Goal: Communication & Community: Connect with others

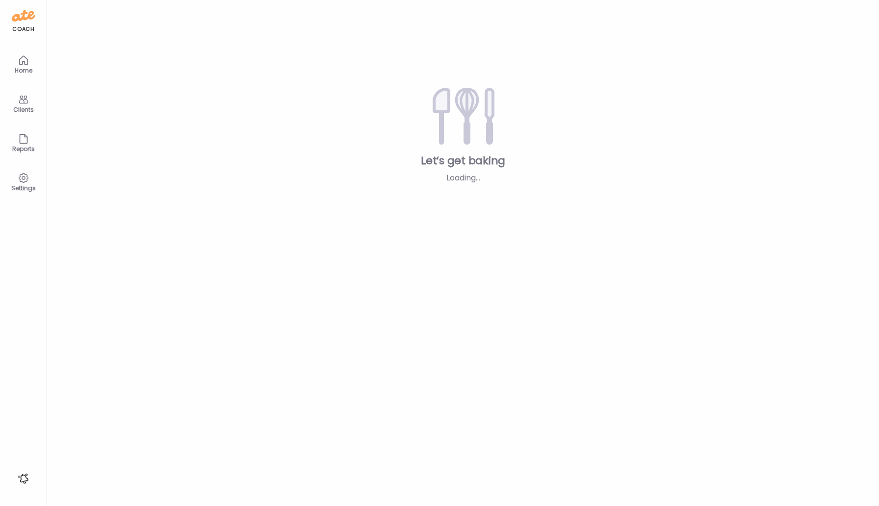
type input "*****"
type input "**********"
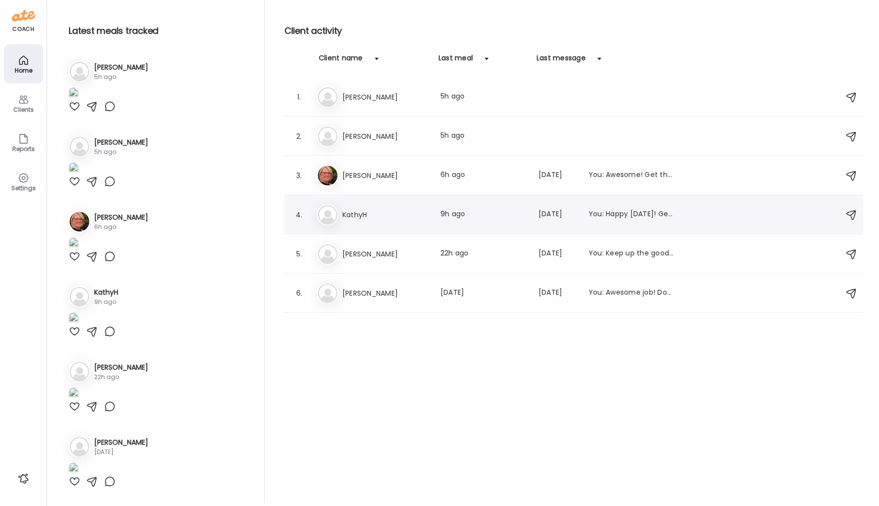
type input "**********"
click at [346, 214] on h3 "KathyH" at bounding box center [385, 215] width 86 height 12
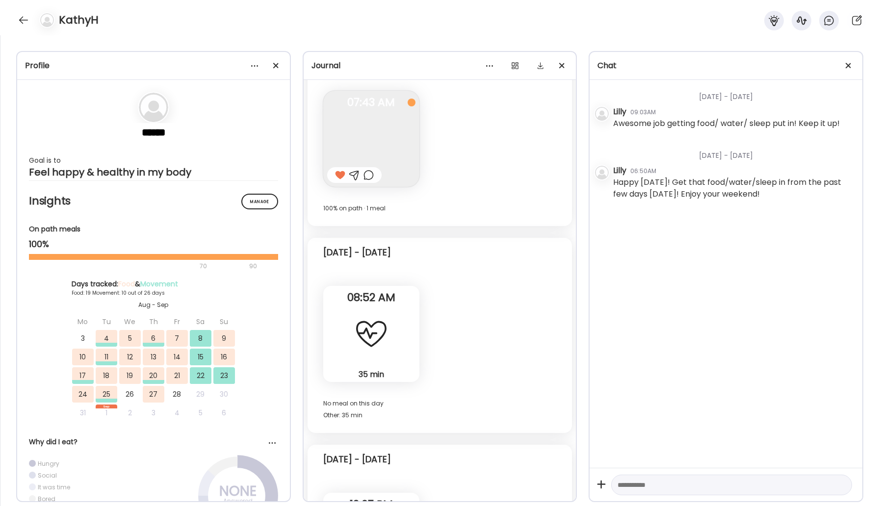
scroll to position [6433, 0]
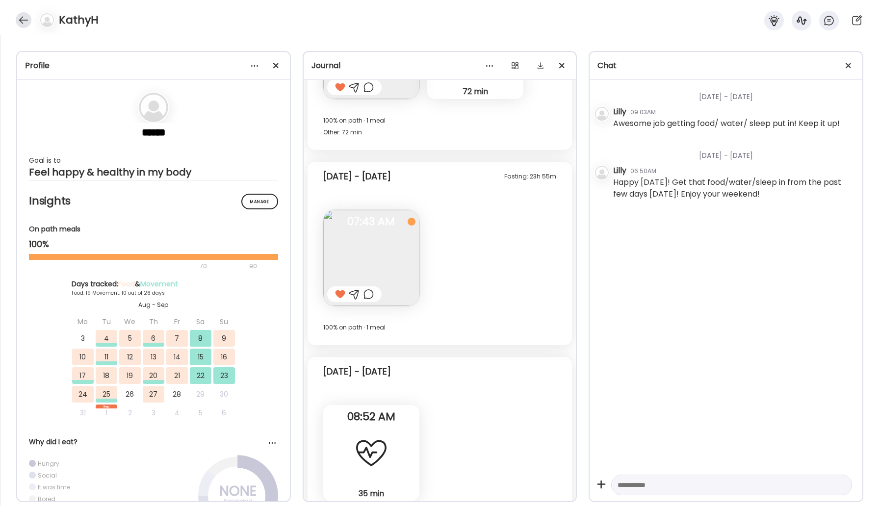
click at [19, 19] on div at bounding box center [24, 20] width 16 height 16
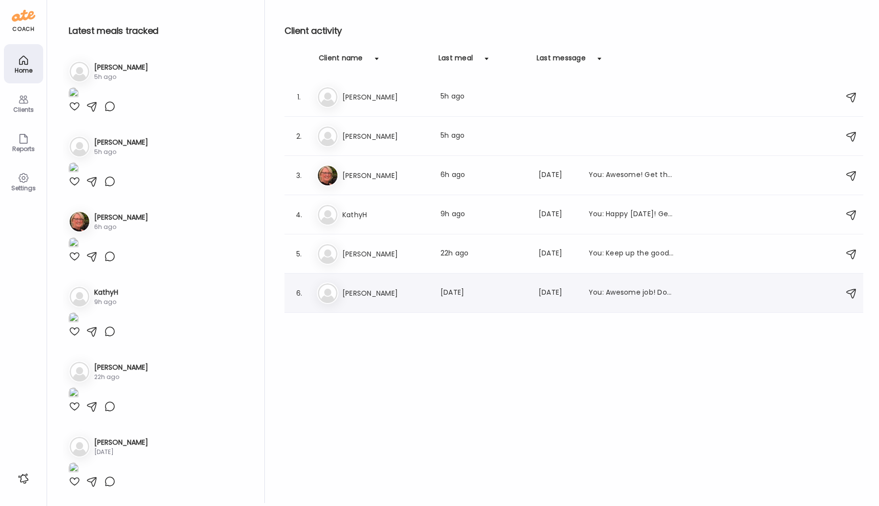
click at [381, 292] on h3 "[PERSON_NAME]" at bounding box center [385, 294] width 86 height 12
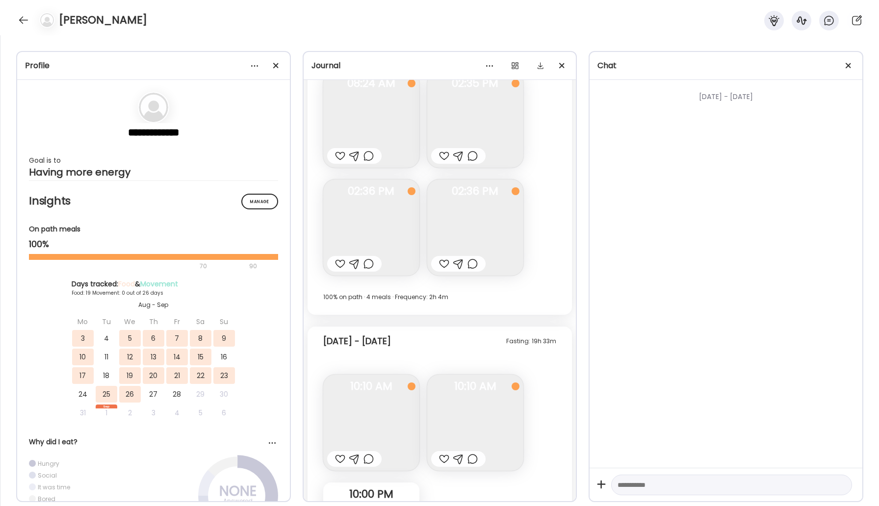
scroll to position [6848, 0]
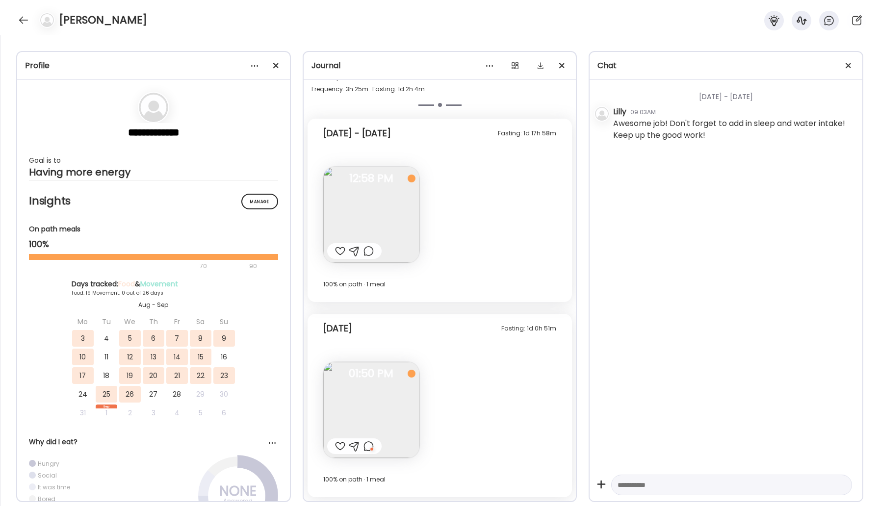
click at [369, 446] on div at bounding box center [369, 447] width 10 height 12
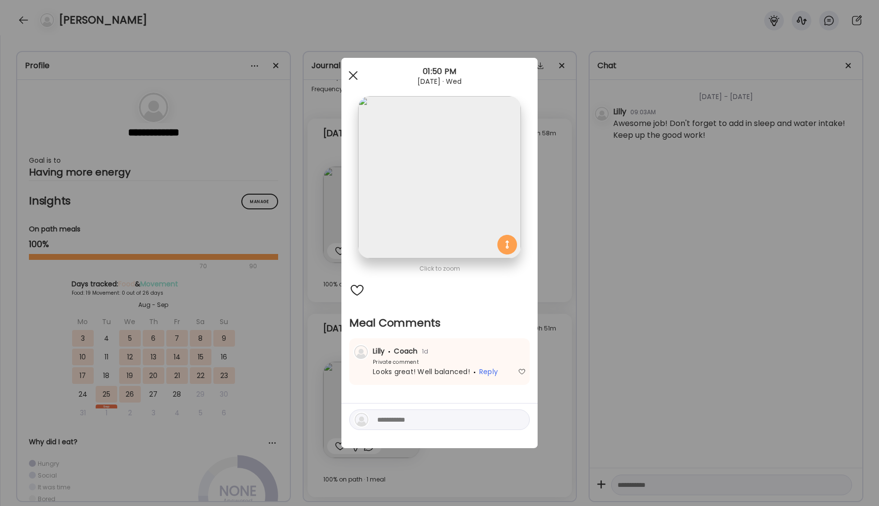
click at [352, 77] on div at bounding box center [353, 76] width 20 height 20
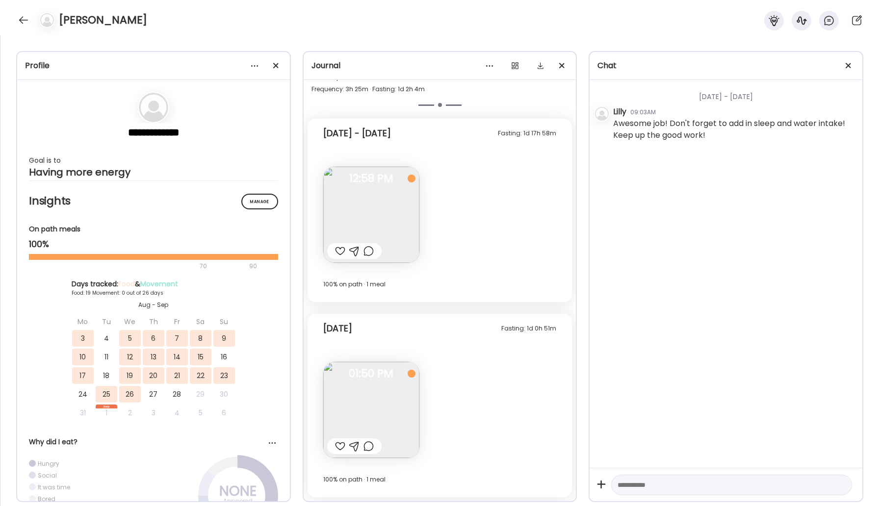
click at [30, 26] on div "[PERSON_NAME]" at bounding box center [439, 17] width 879 height 35
click at [25, 22] on div at bounding box center [24, 20] width 16 height 16
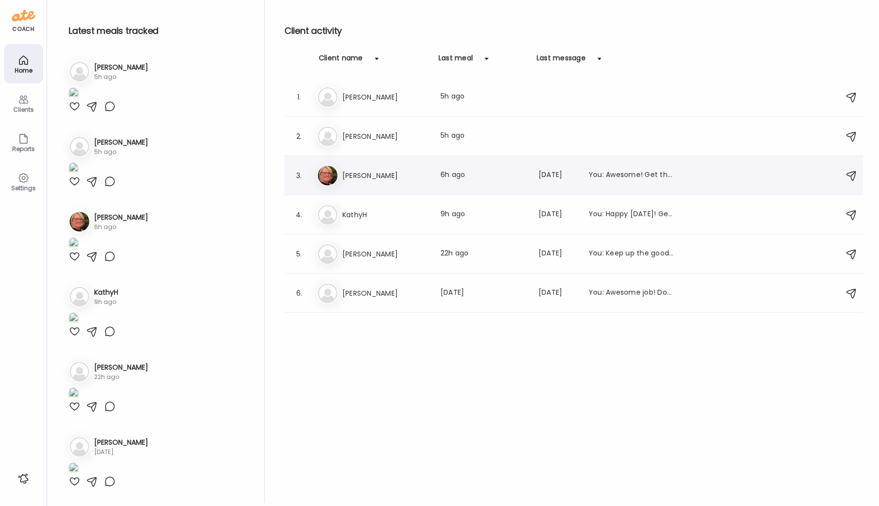
click at [356, 178] on h3 "[PERSON_NAME]" at bounding box center [385, 176] width 86 height 12
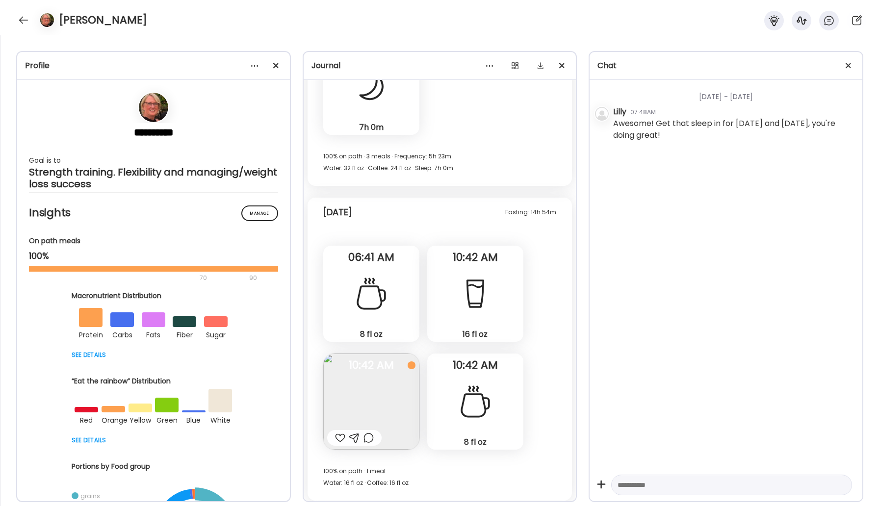
scroll to position [15972, 0]
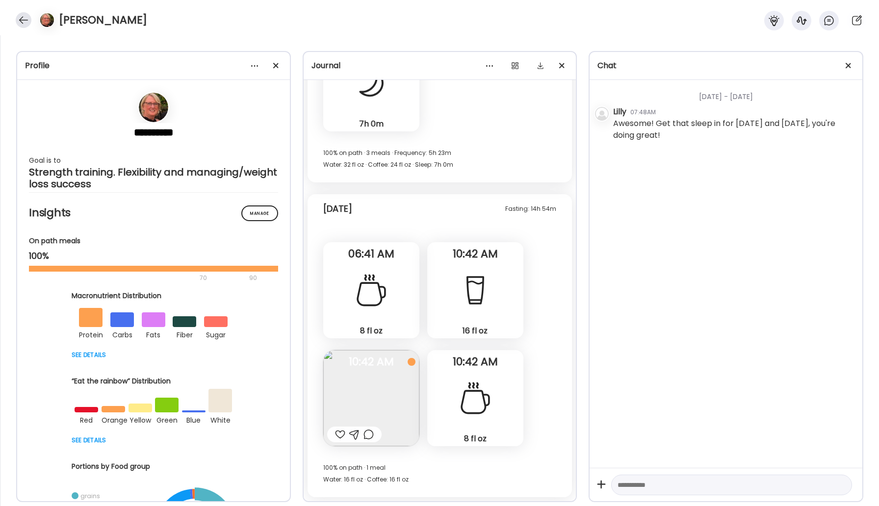
click at [26, 18] on div at bounding box center [24, 20] width 16 height 16
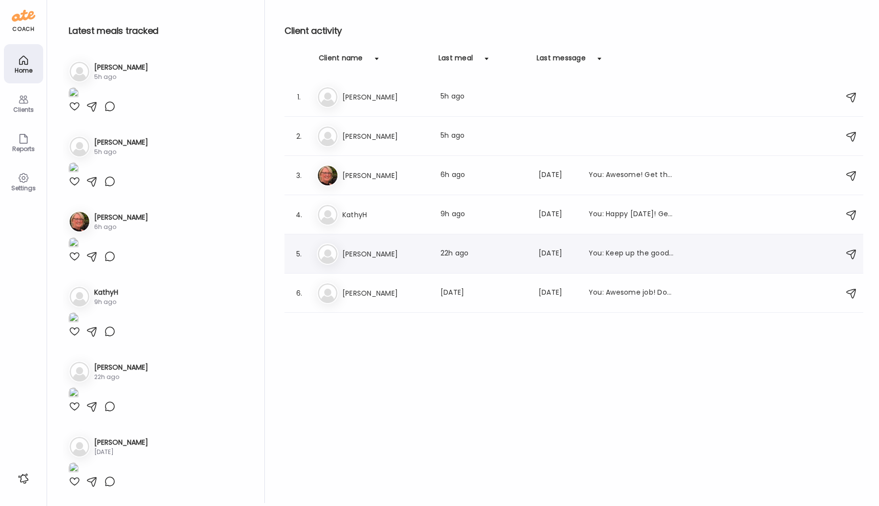
click at [373, 245] on div "Da [PERSON_NAME] Last meal: 22h ago Last message: [DATE] You: Keep up the good …" at bounding box center [575, 254] width 517 height 22
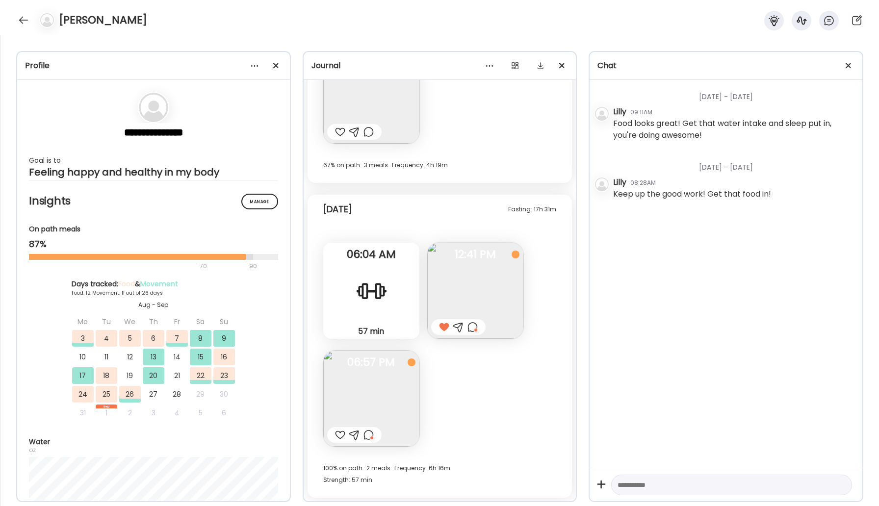
scroll to position [6945, 0]
click at [20, 23] on div at bounding box center [24, 20] width 16 height 16
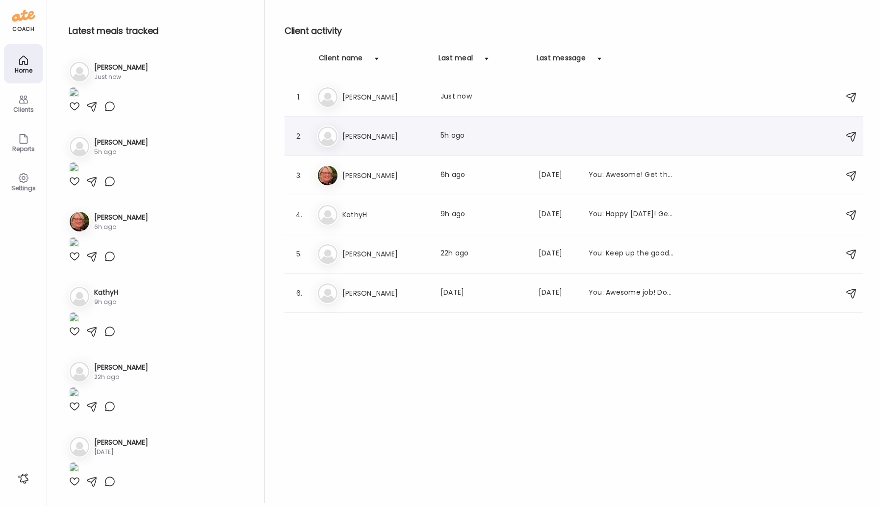
click at [354, 136] on h3 "[PERSON_NAME]" at bounding box center [385, 137] width 86 height 12
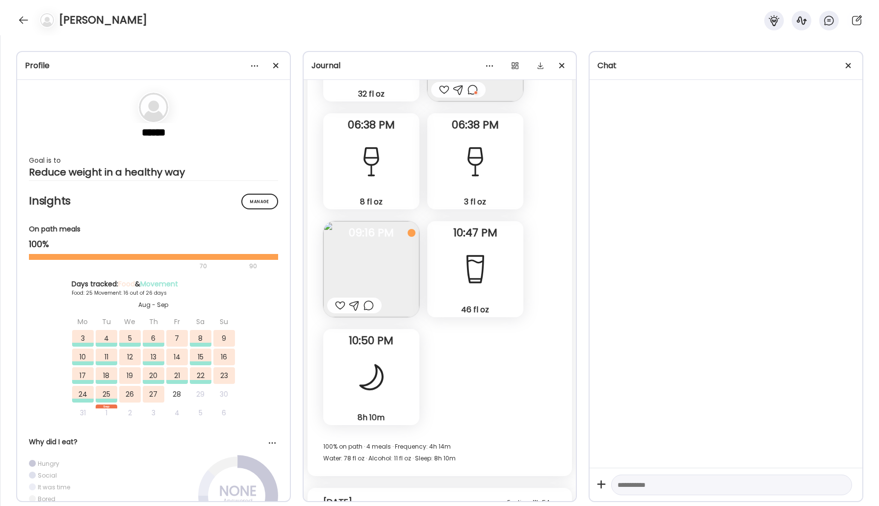
scroll to position [24033, 0]
click at [20, 16] on div at bounding box center [24, 20] width 16 height 16
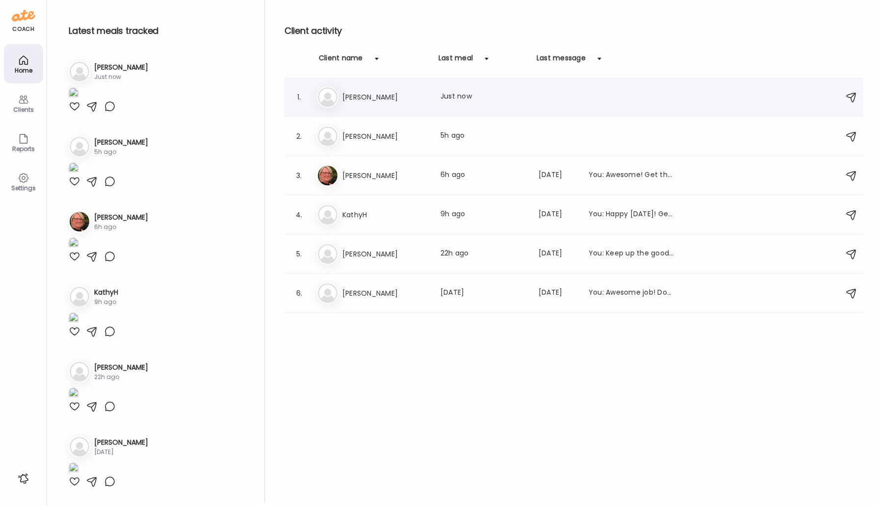
click at [352, 96] on h3 "[PERSON_NAME]" at bounding box center [385, 97] width 86 height 12
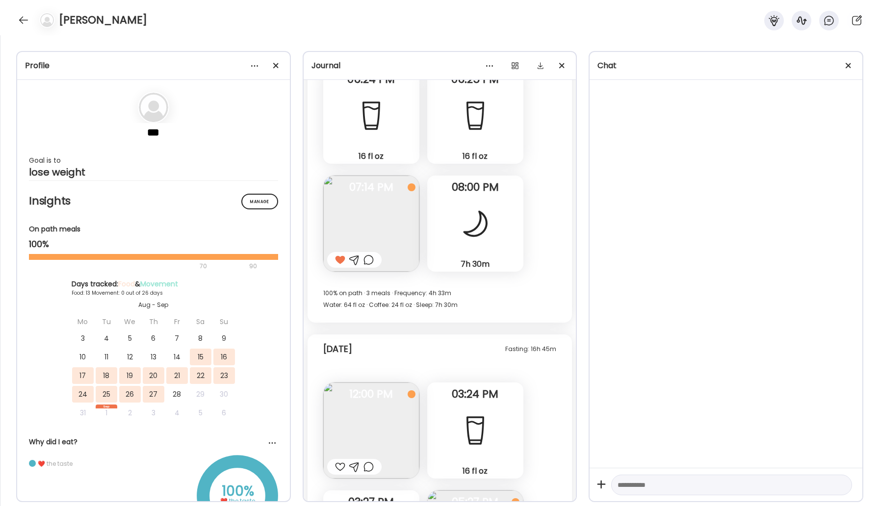
scroll to position [5921, 0]
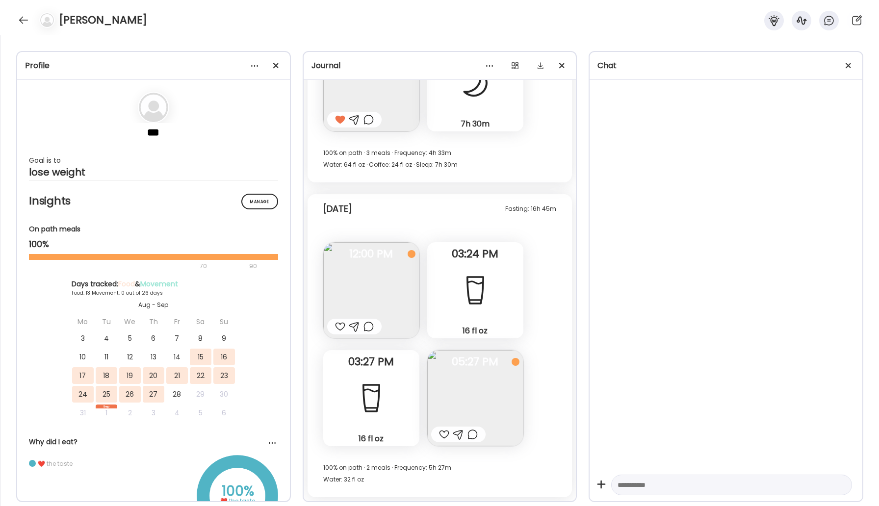
click at [457, 399] on img at bounding box center [475, 398] width 96 height 96
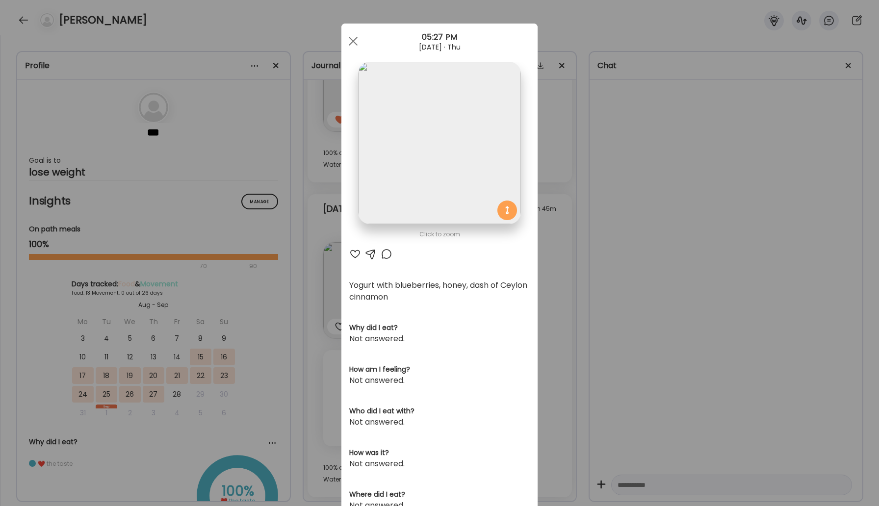
click at [388, 255] on div at bounding box center [387, 254] width 12 height 12
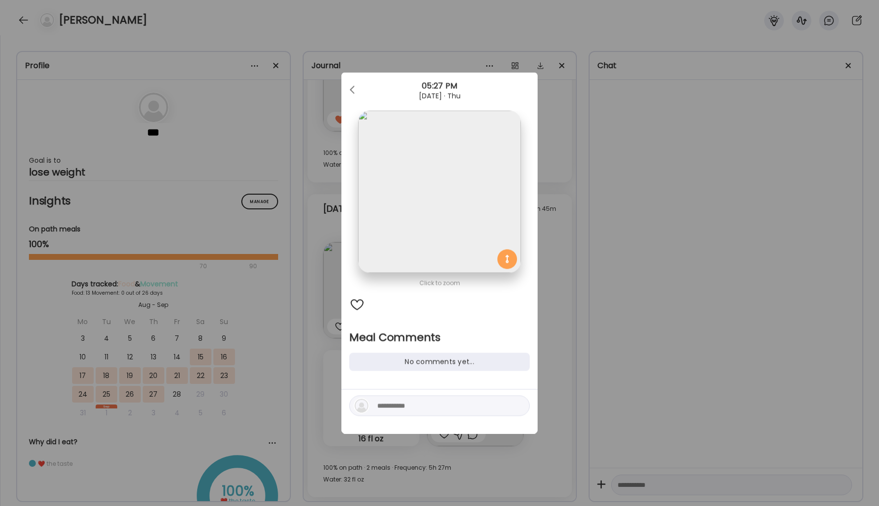
click at [412, 412] on textarea at bounding box center [443, 406] width 132 height 12
type textarea "**********"
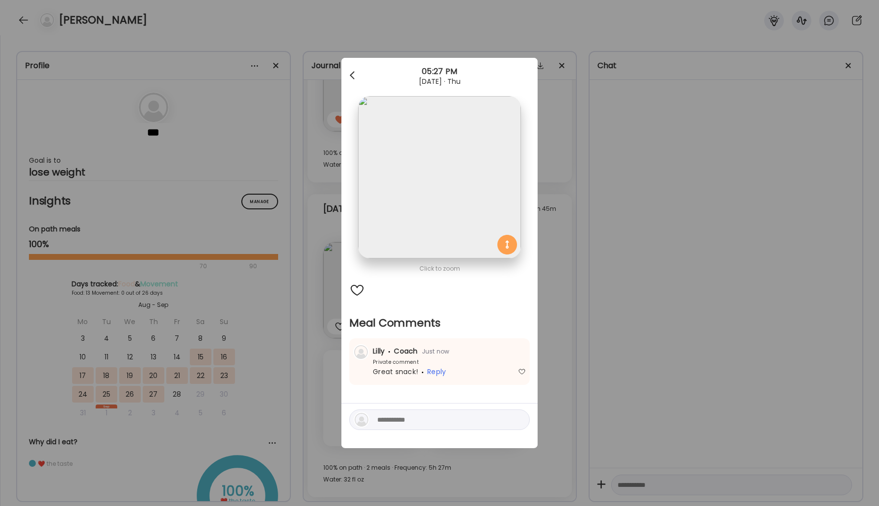
click at [352, 73] on div at bounding box center [353, 76] width 20 height 20
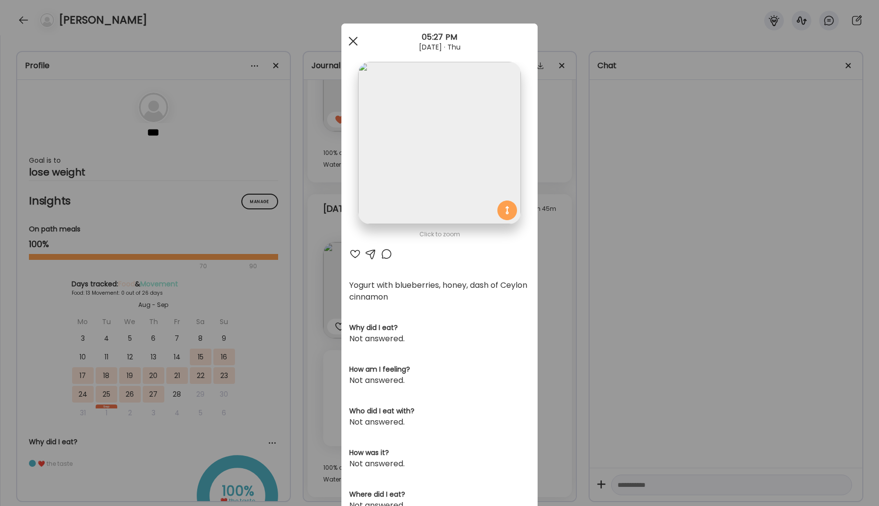
click at [355, 37] on div at bounding box center [353, 41] width 20 height 20
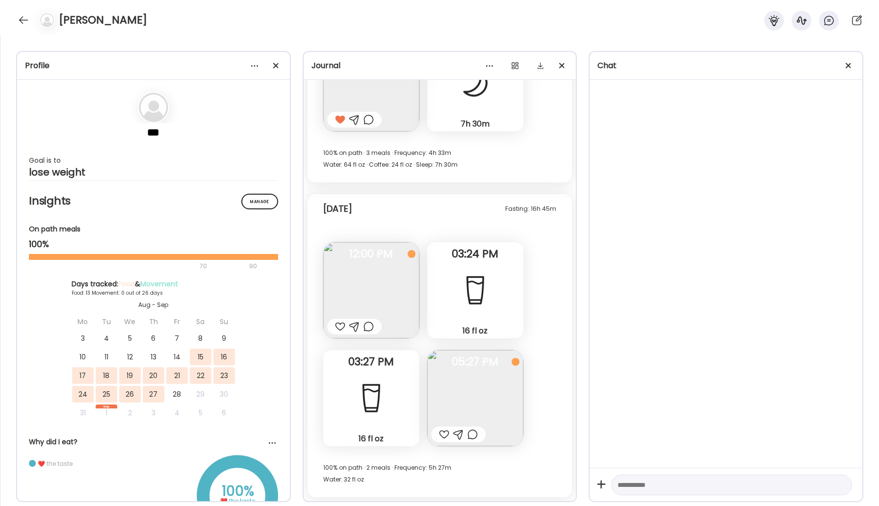
scroll to position [5905, 0]
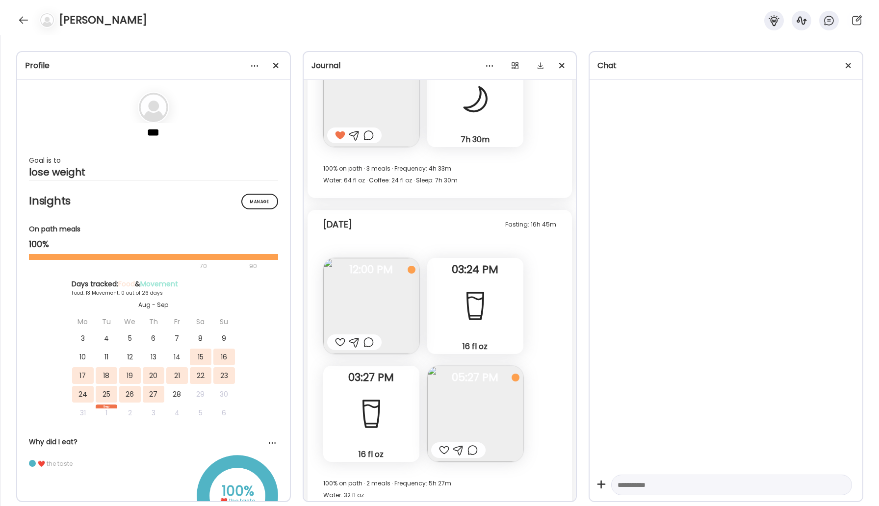
click at [341, 341] on div at bounding box center [340, 343] width 10 height 12
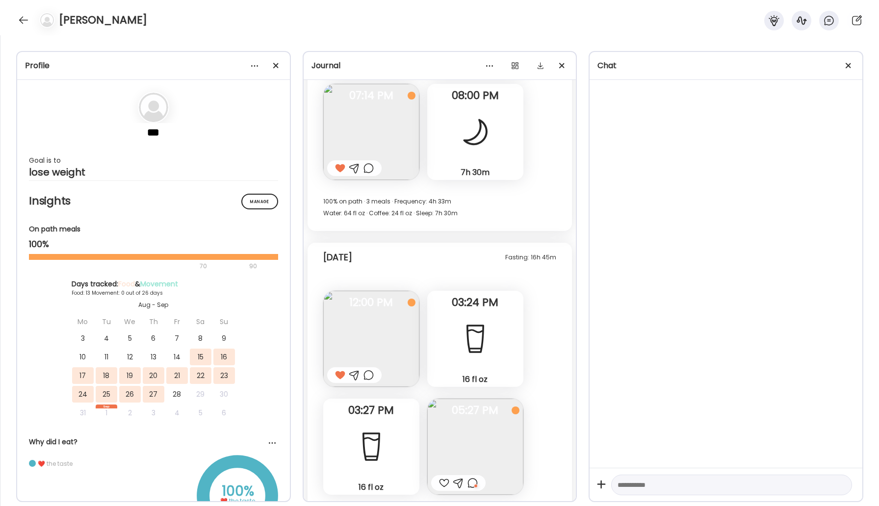
scroll to position [5873, 0]
